Goal: Transaction & Acquisition: Purchase product/service

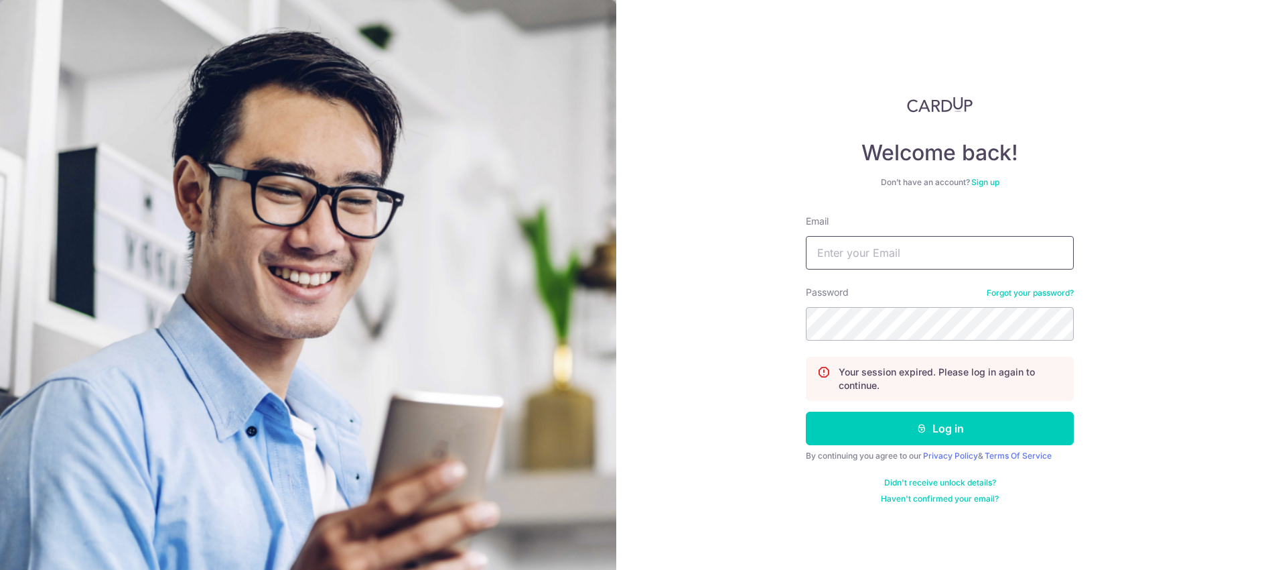
click at [842, 243] on input "Email" at bounding box center [940, 253] width 268 height 34
type input "wxyshawvin@hotmail.com"
click at [806, 411] on button "Log in" at bounding box center [940, 428] width 268 height 34
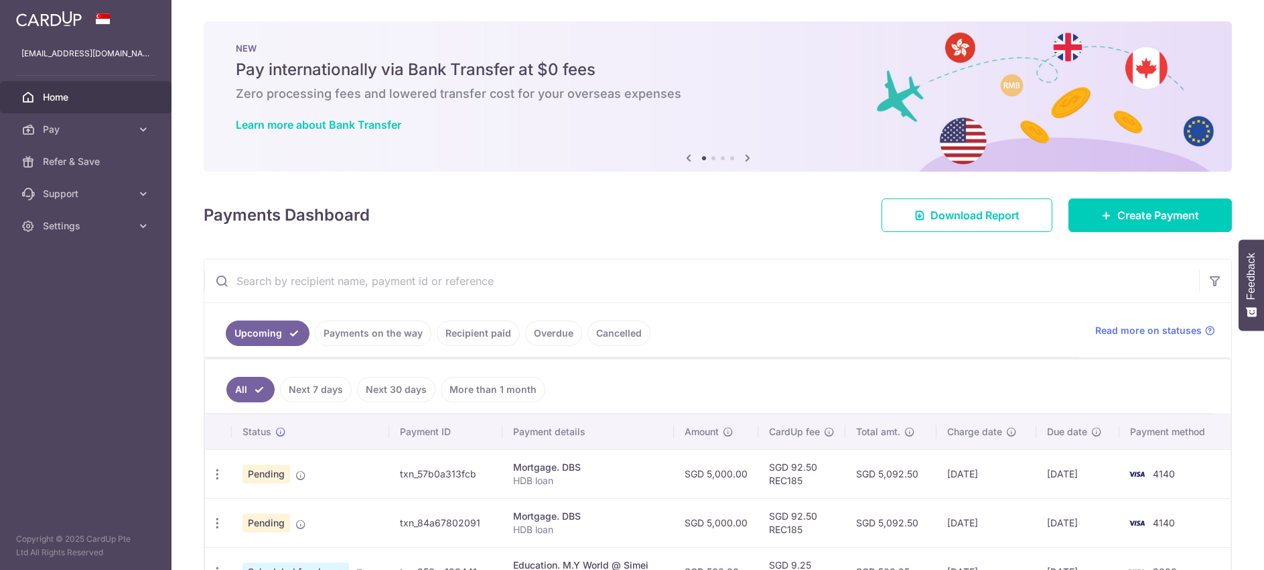
scroll to position [195, 0]
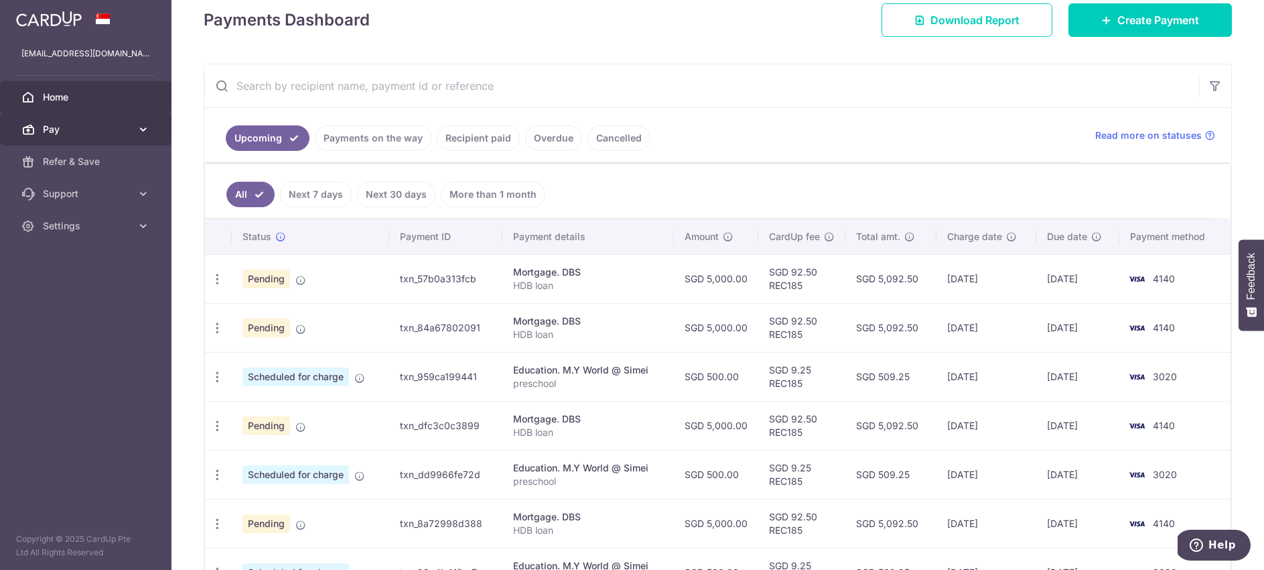
click at [100, 125] on span "Pay" at bounding box center [87, 129] width 88 height 13
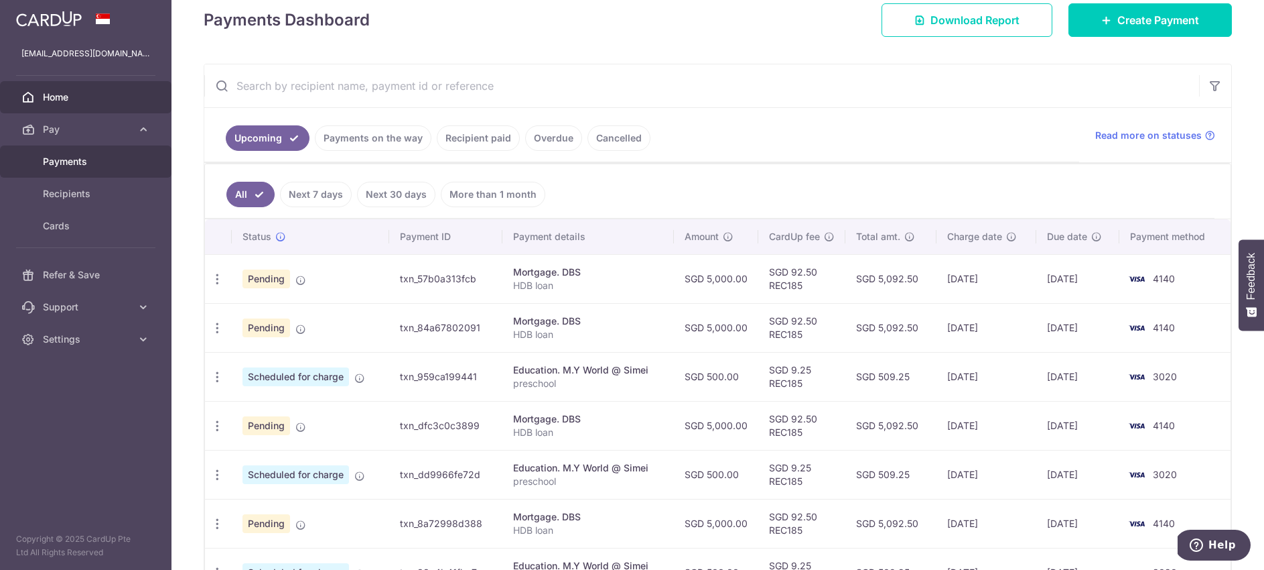
click at [87, 158] on span "Payments" at bounding box center [87, 161] width 88 height 13
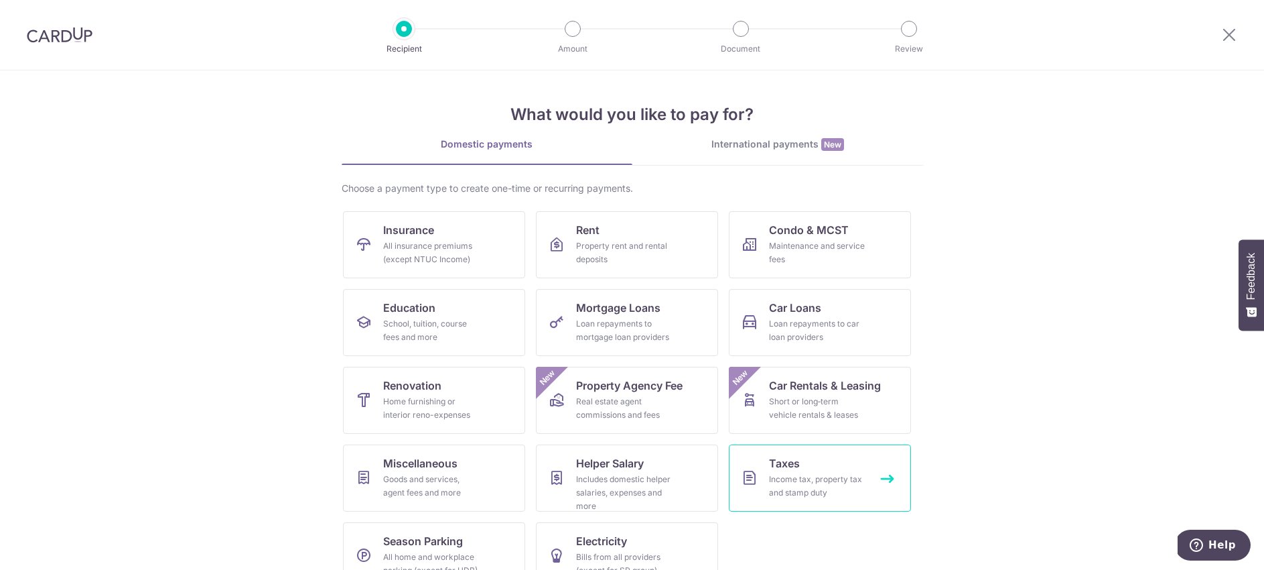
click at [782, 488] on div "Income tax, property tax and stamp duty" at bounding box center [817, 485] width 96 height 27
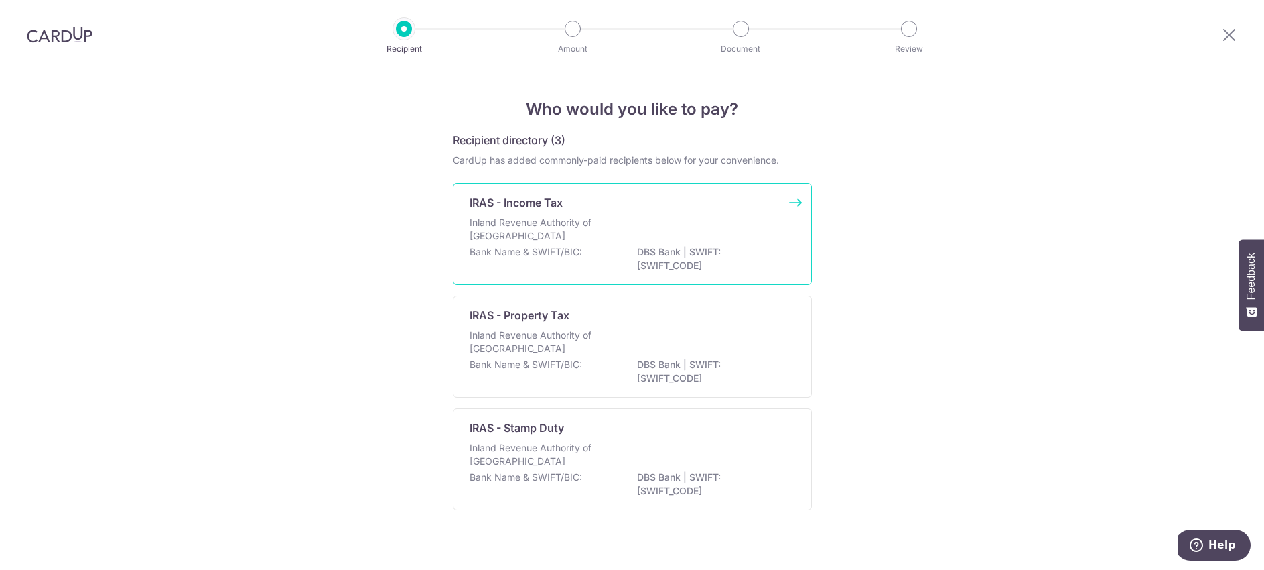
click at [576, 199] on div "IRAS - Income Tax" at bounding box center [625, 202] width 310 height 16
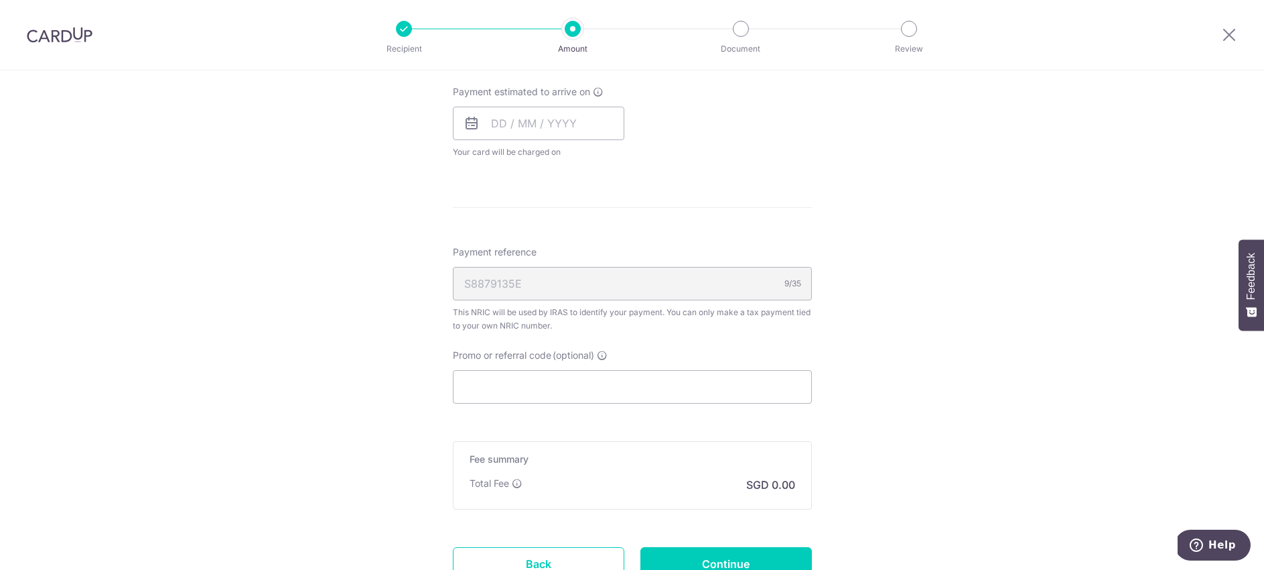
scroll to position [661, 0]
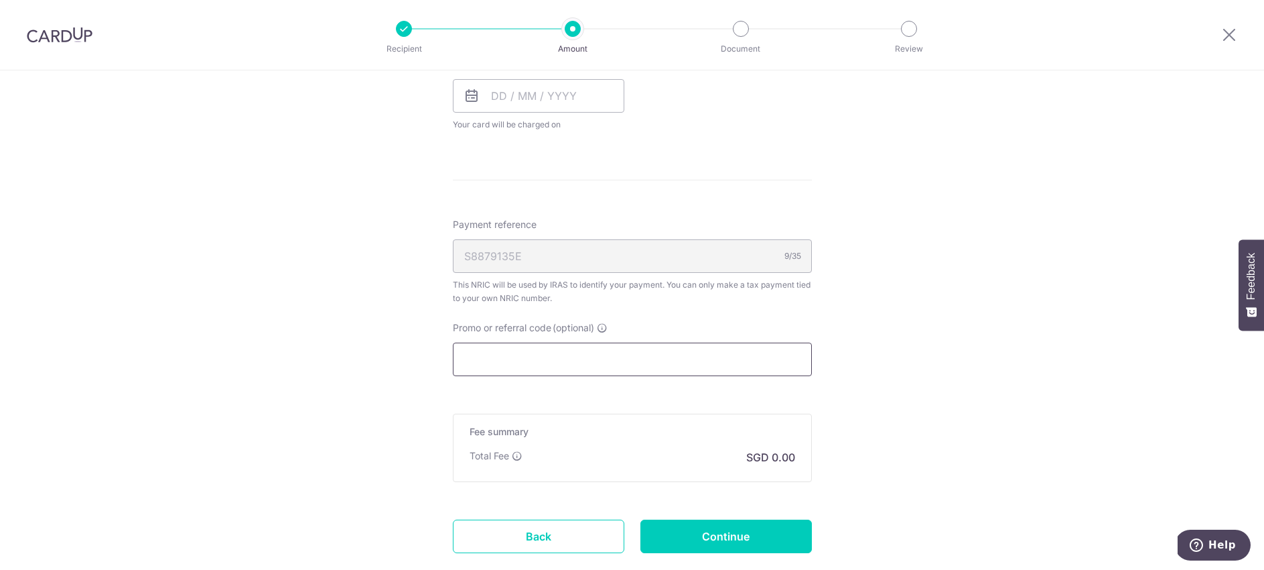
click at [596, 353] on input "Promo or referral code (optional)" at bounding box center [632, 359] width 359 height 34
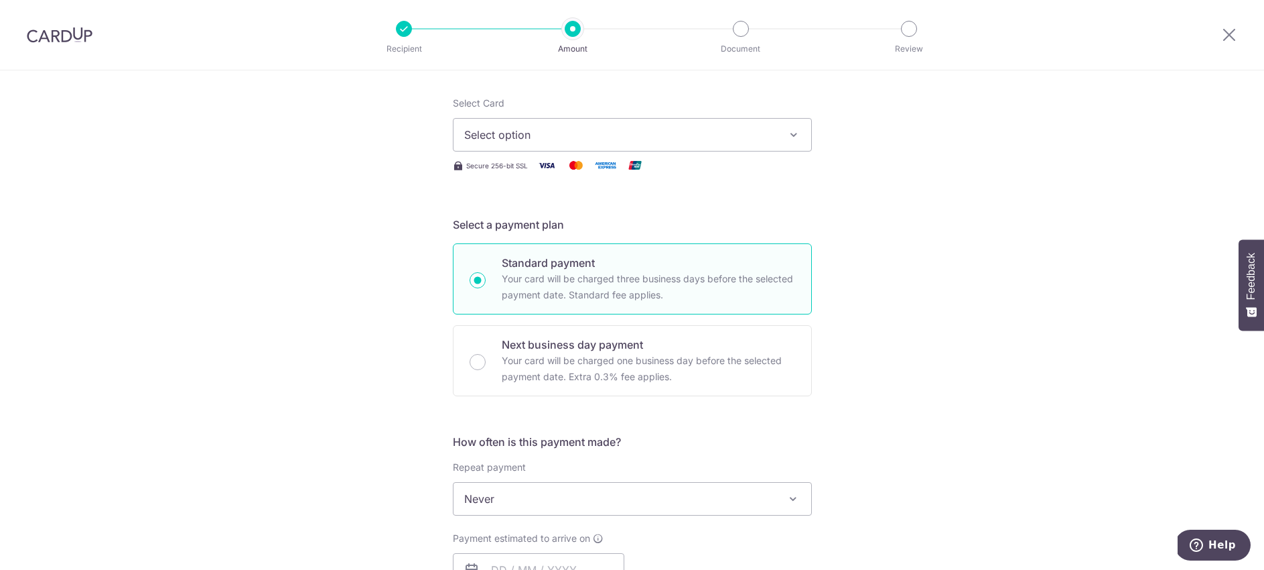
scroll to position [0, 0]
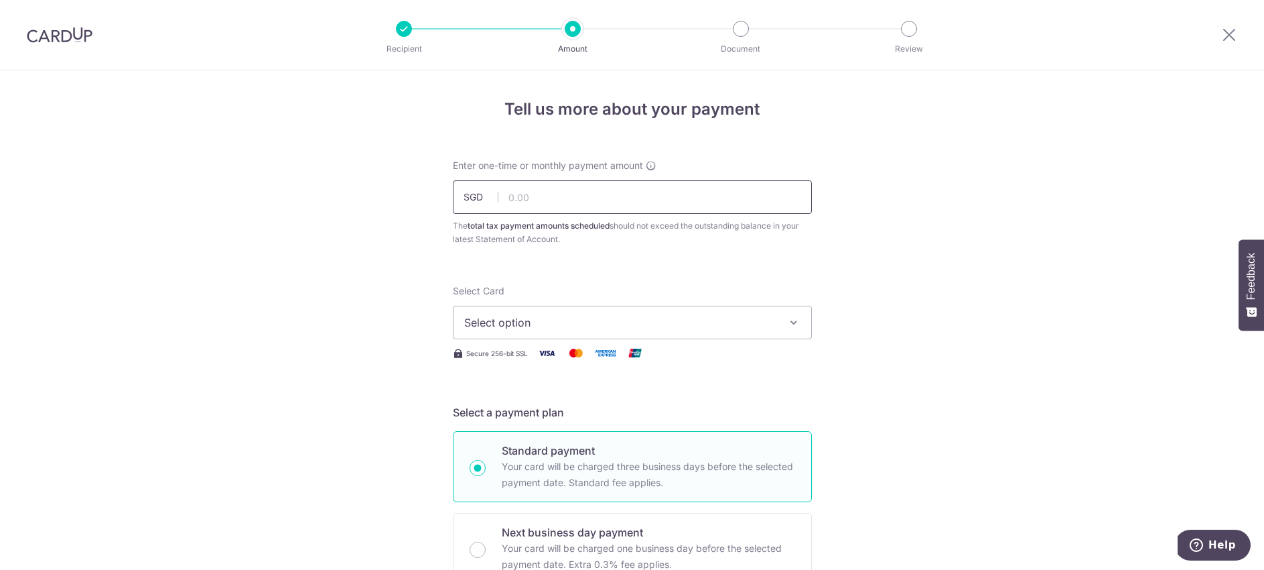
click at [578, 202] on input "text" at bounding box center [632, 197] width 359 height 34
type input "500.00"
click at [643, 330] on button "Select option" at bounding box center [632, 323] width 359 height 34
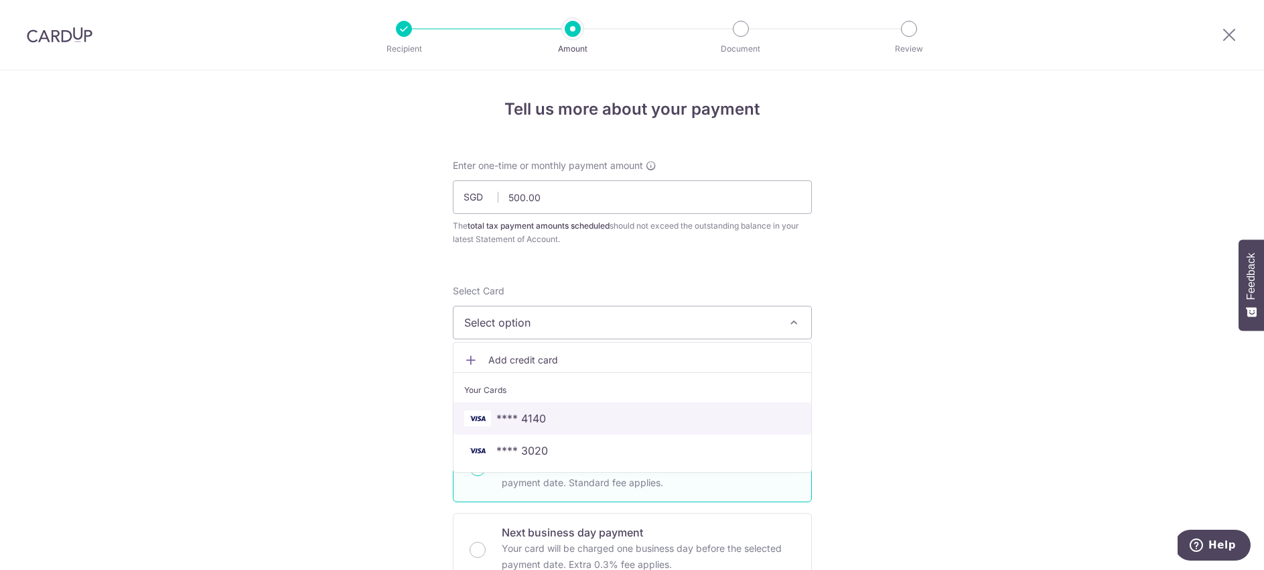
click at [600, 424] on span "**** 4140" at bounding box center [632, 418] width 336 height 16
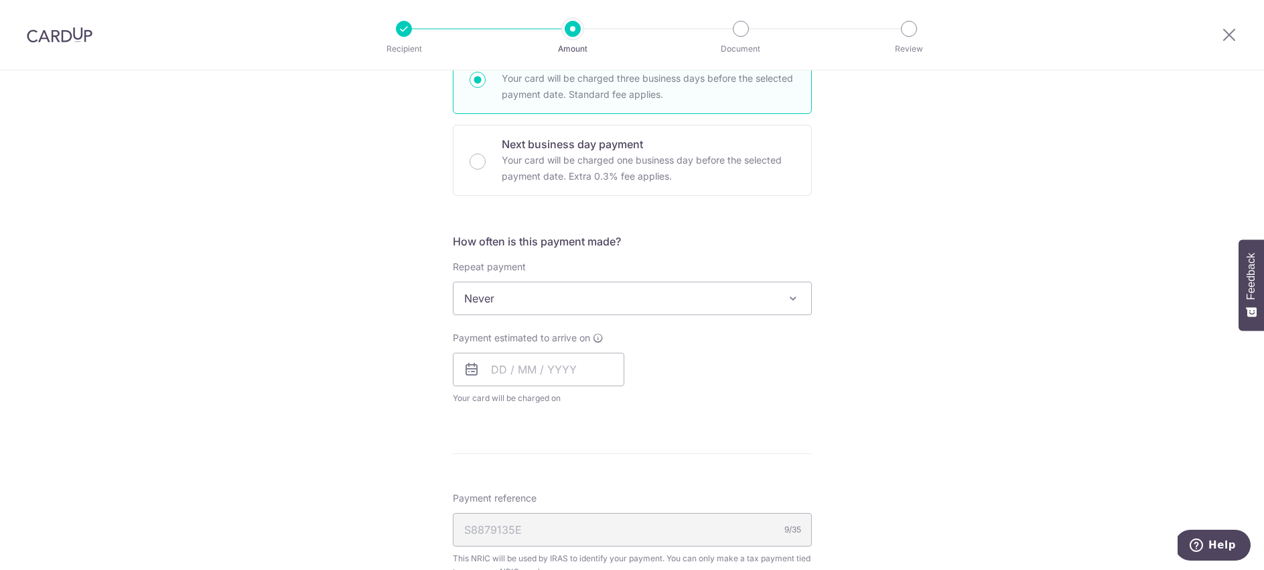
scroll to position [566, 0]
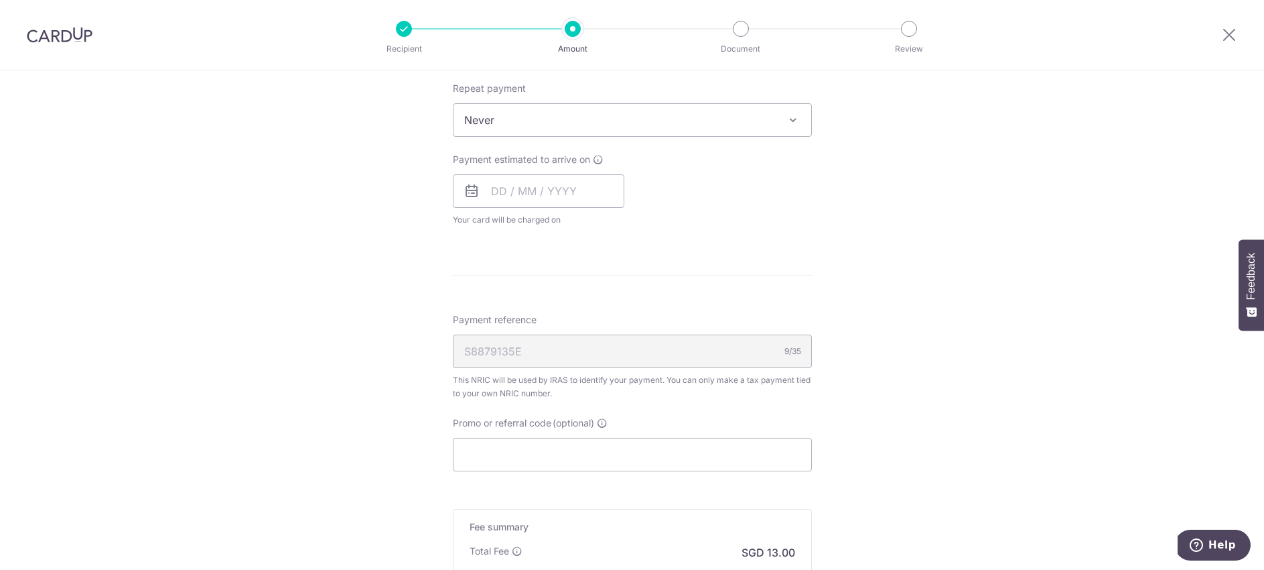
click at [633, 127] on span "Never" at bounding box center [633, 120] width 358 height 32
click at [578, 184] on input "text" at bounding box center [539, 191] width 172 height 34
click at [504, 338] on link "15" at bounding box center [507, 339] width 21 height 21
type input "[DATE]"
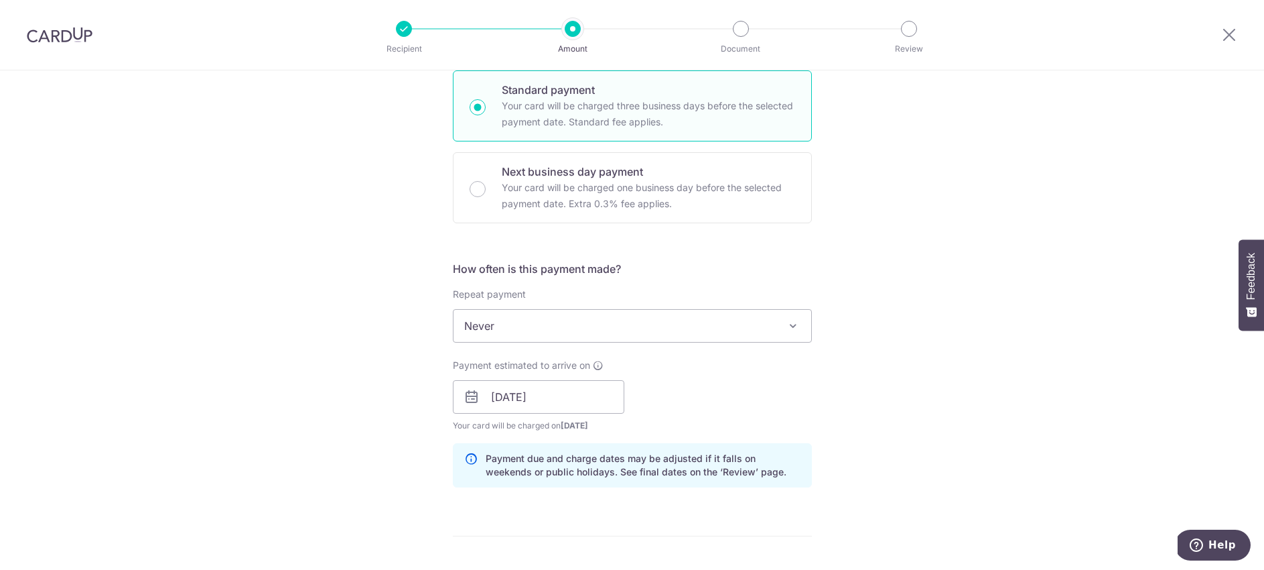
scroll to position [0, 0]
